Goal: Task Accomplishment & Management: Use online tool/utility

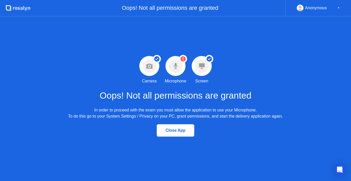
click at [182, 64] on circle at bounding box center [175, 65] width 13 height 13
click at [185, 59] on circle at bounding box center [183, 58] width 5 height 5
drag, startPoint x: 185, startPoint y: 59, endPoint x: 172, endPoint y: 78, distance: 23.4
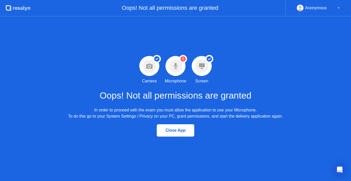
click at [172, 78] on div "Warning Microphone permission not granted Microphone" at bounding box center [176, 70] width 26 height 28
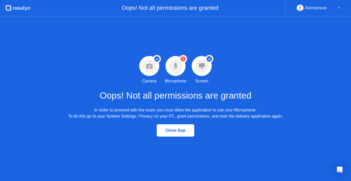
click at [172, 78] on div "Warning Microphone permission not granted Microphone" at bounding box center [176, 70] width 26 height 28
